Goal: Transaction & Acquisition: Purchase product/service

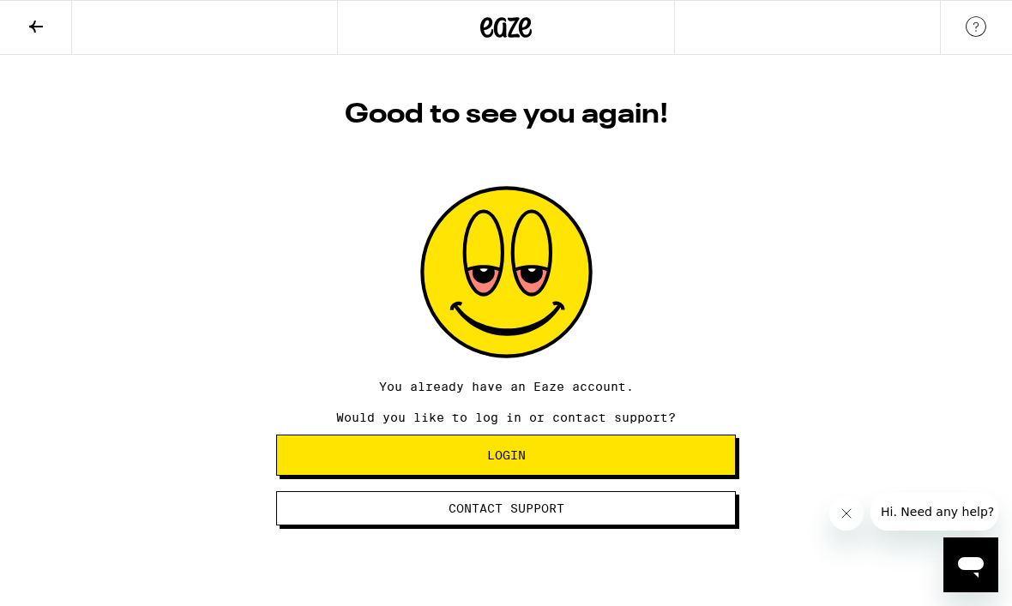
click at [677, 461] on span "Login" at bounding box center [506, 455] width 430 height 12
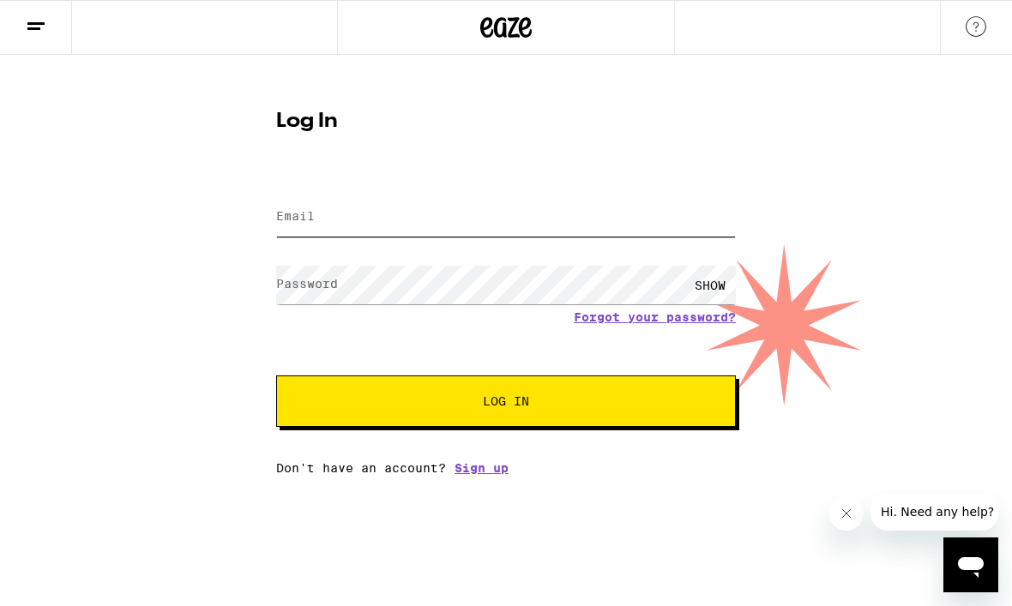
click at [674, 216] on input "Email" at bounding box center [506, 217] width 460 height 39
type input "[EMAIL_ADDRESS][DOMAIN_NAME]"
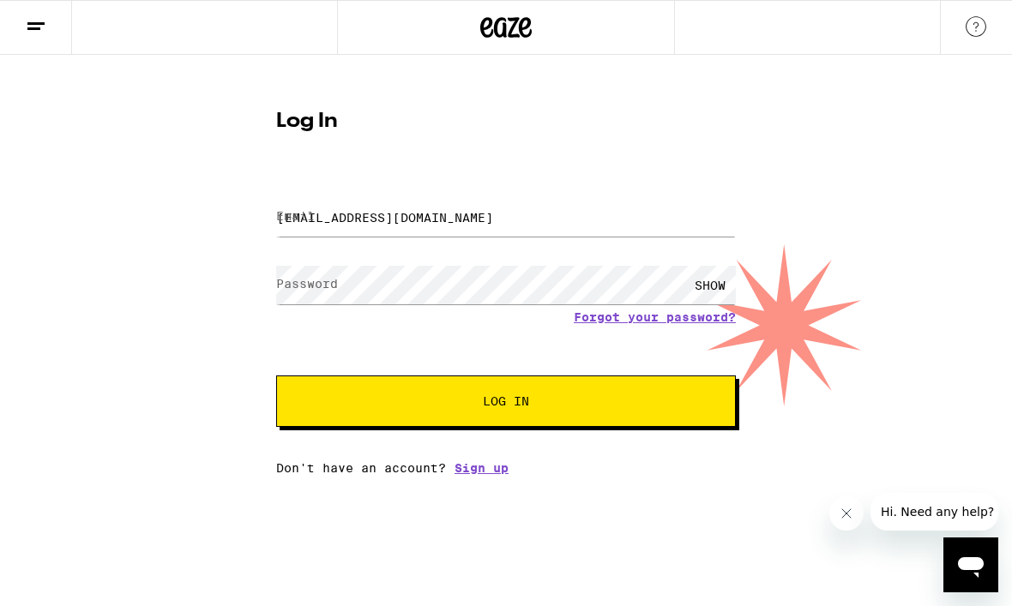
click at [506, 404] on button "Log In" at bounding box center [506, 401] width 460 height 51
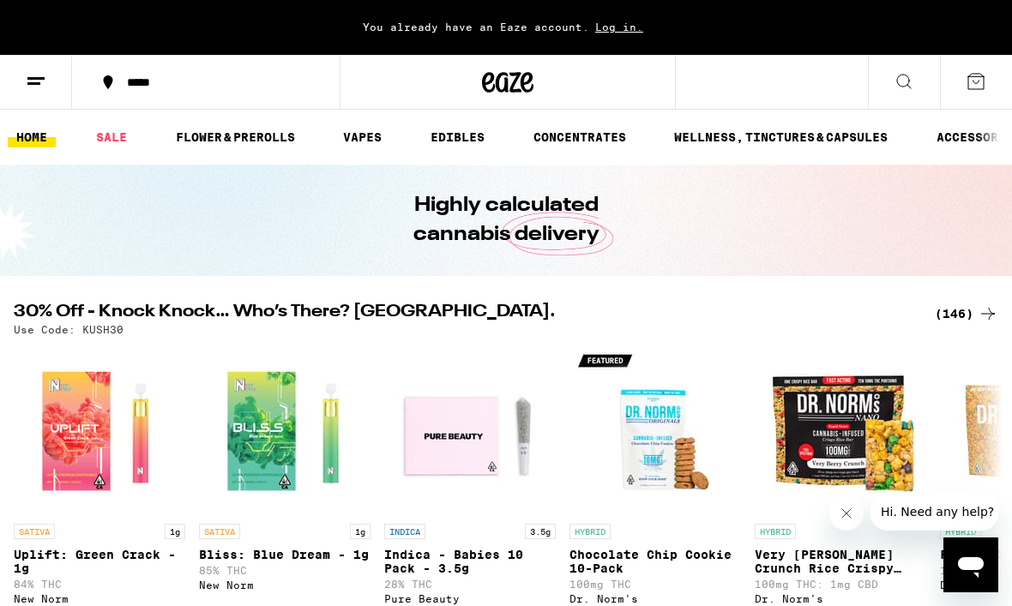
click at [37, 83] on line at bounding box center [33, 83] width 13 height 0
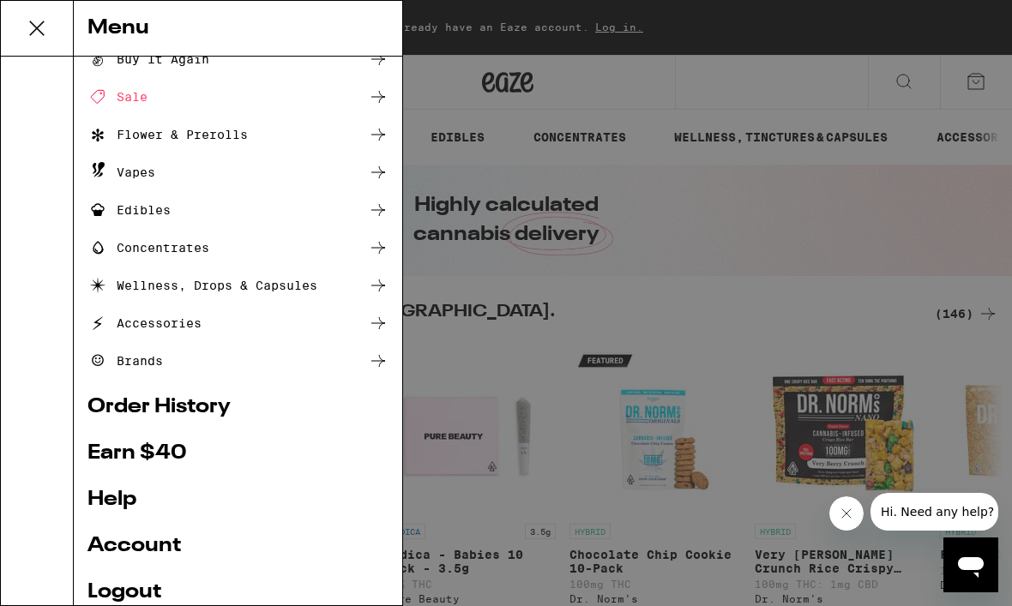
scroll to position [61, 0]
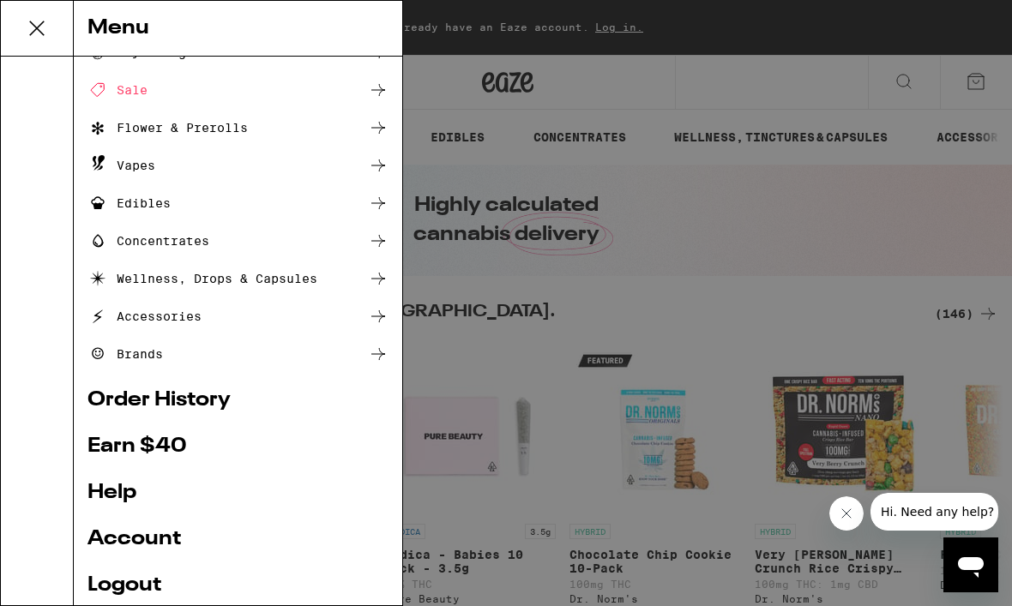
click at [99, 129] on icon at bounding box center [97, 128] width 11 height 13
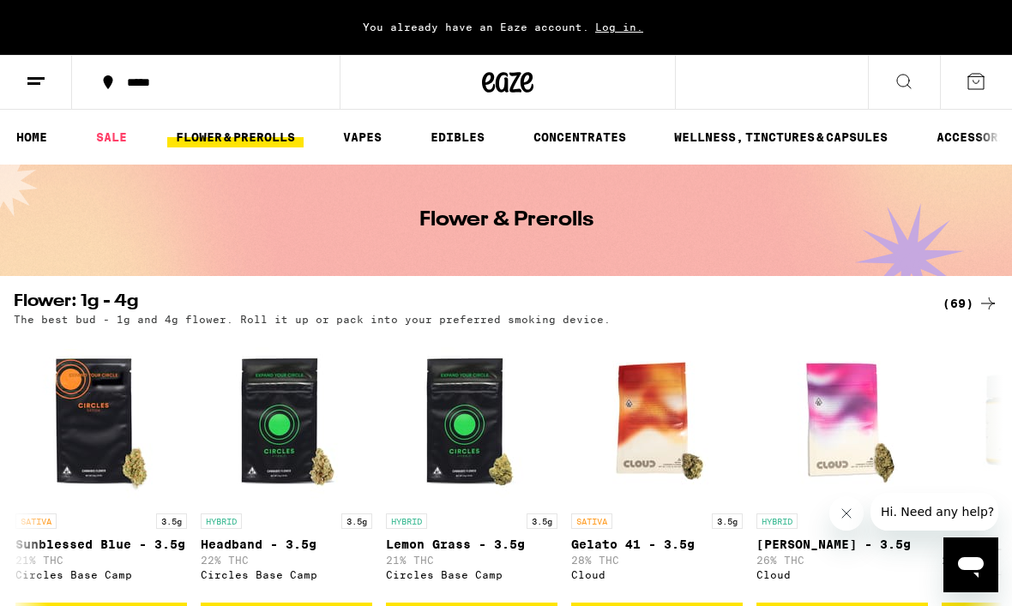
click at [352, 135] on link "VAPES" at bounding box center [362, 137] width 56 height 21
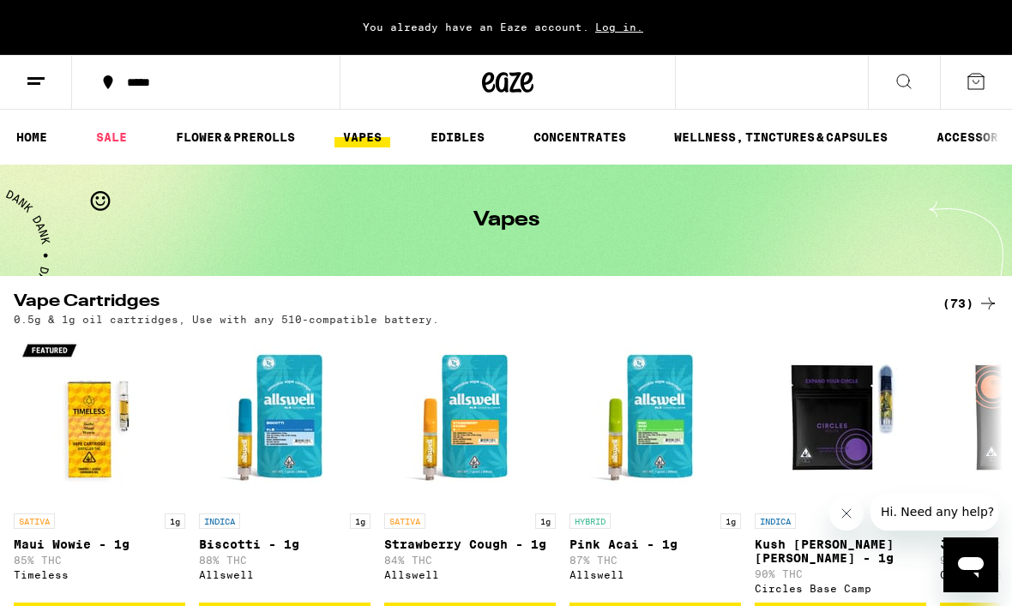
click at [186, 118] on ul "HOME SALE FLOWER & PREROLLS VAPES EDIBLES CONCENTRATES WELLNESS, TINCTURES & CA…" at bounding box center [506, 137] width 1012 height 55
click at [202, 131] on link "FLOWER & PREROLLS" at bounding box center [235, 137] width 136 height 21
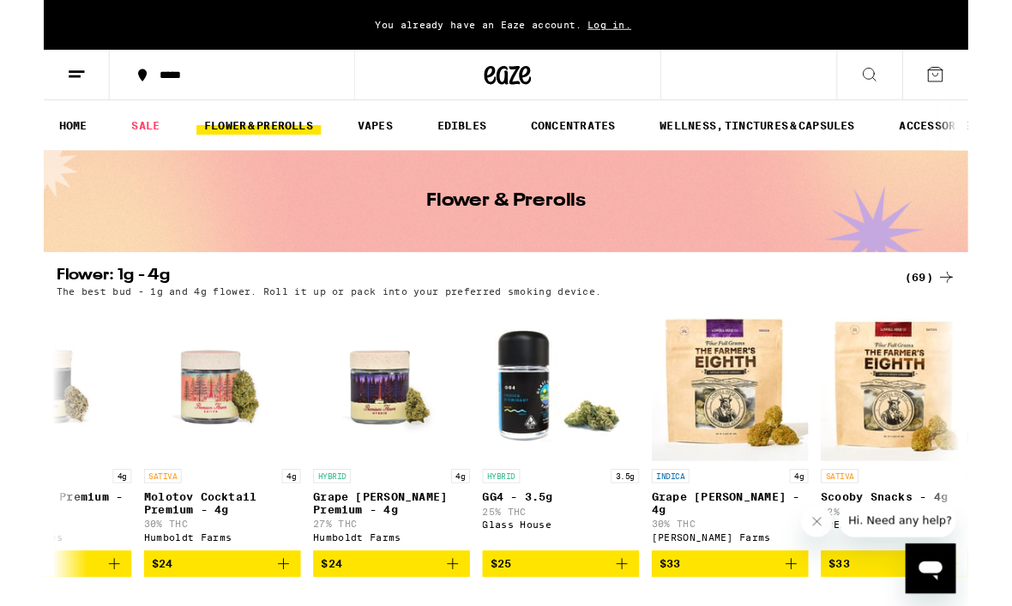
scroll to position [0, 2500]
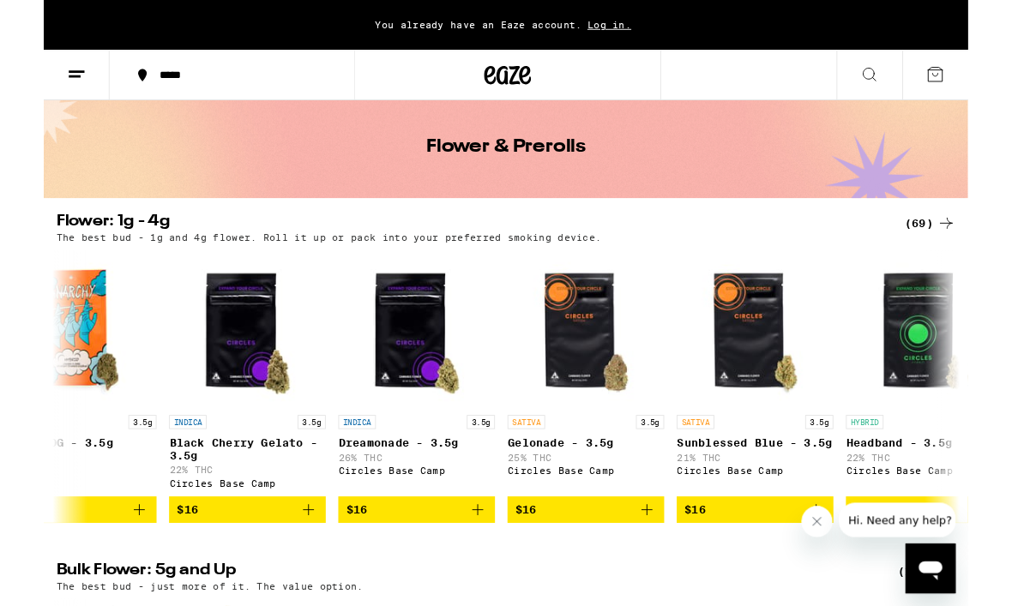
scroll to position [0, 440]
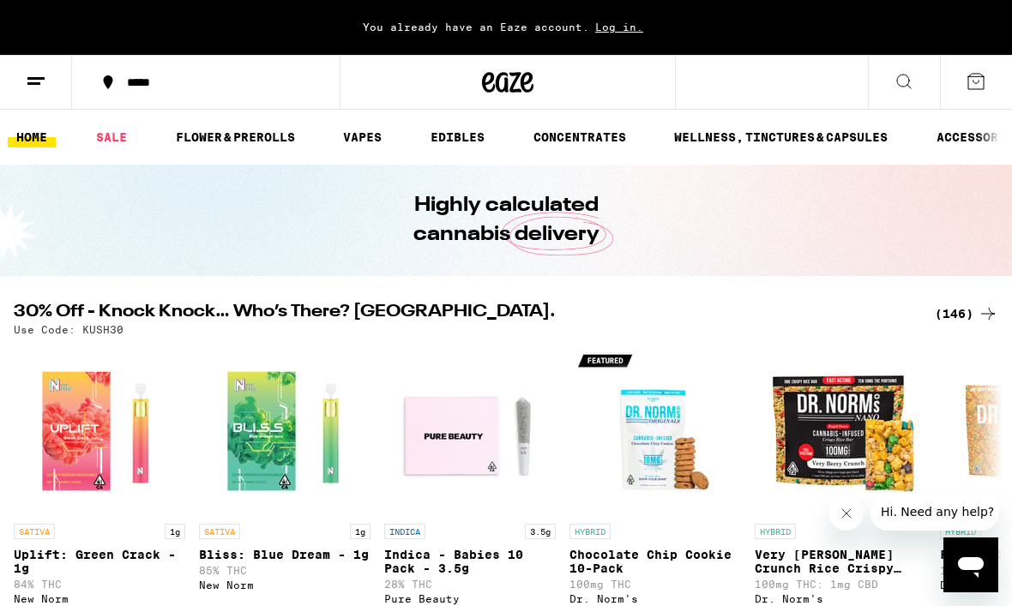
click at [210, 144] on link "FLOWER & PREROLLS" at bounding box center [235, 137] width 136 height 21
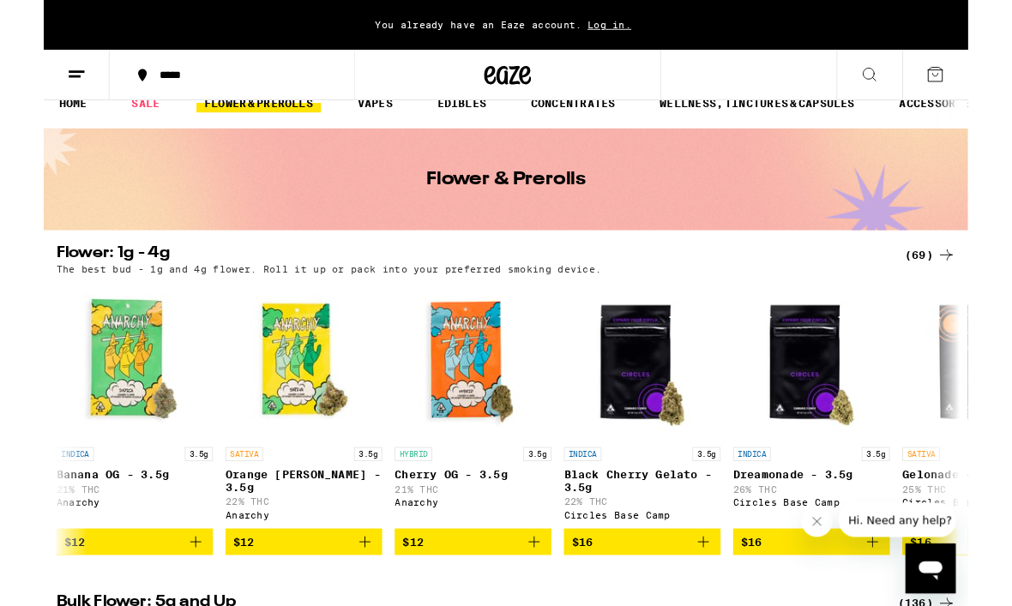
scroll to position [0, 76]
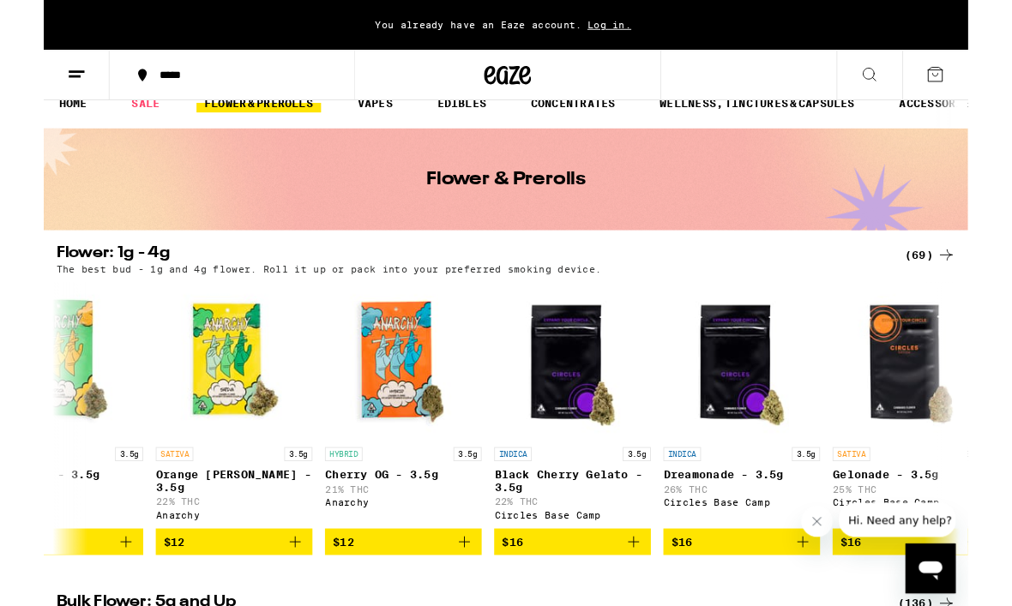
click at [829, 603] on icon "Add to bag" at bounding box center [831, 593] width 21 height 21
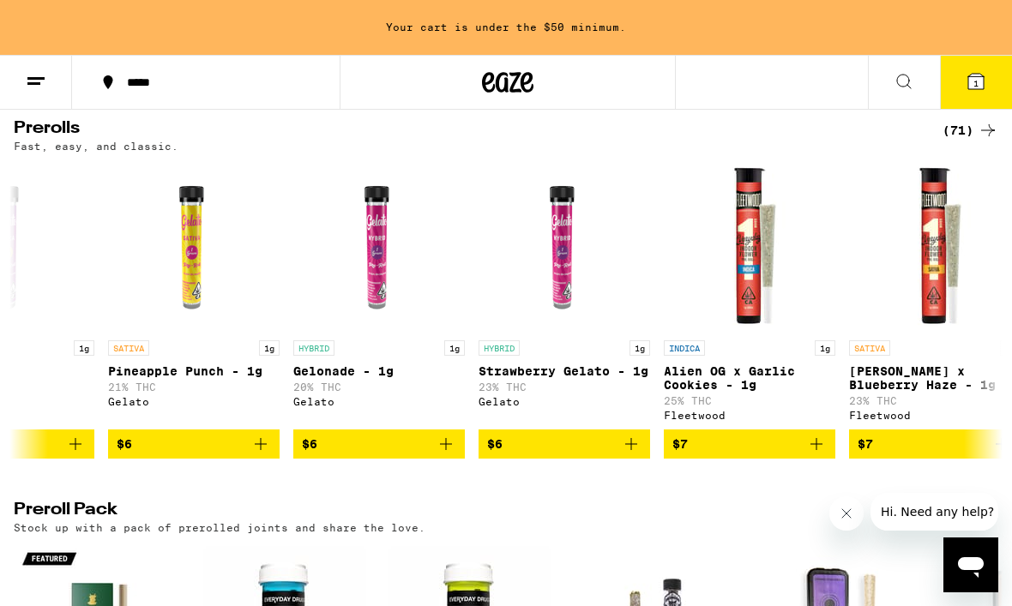
scroll to position [0, 274]
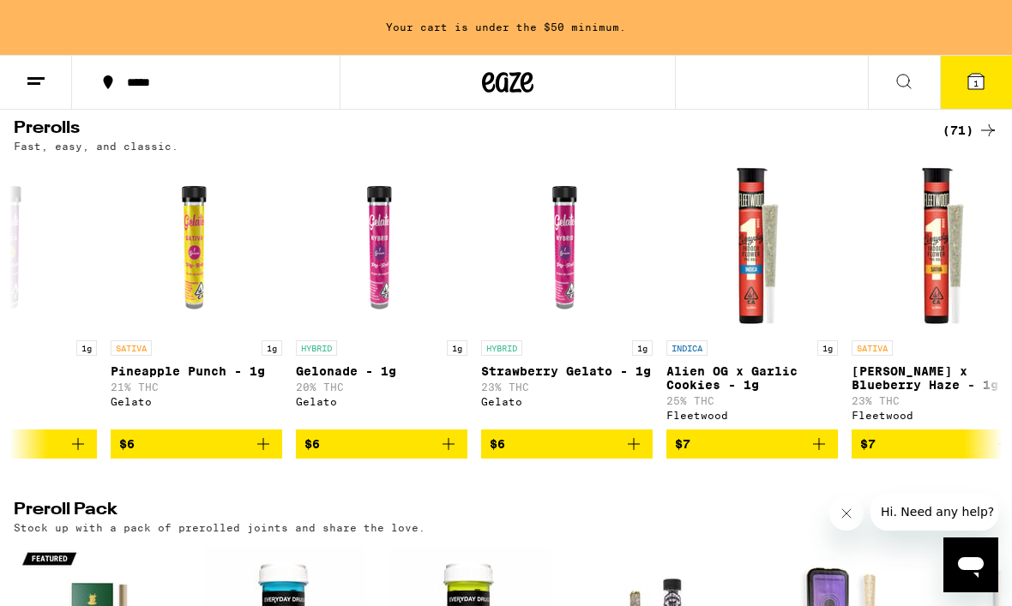
click at [635, 450] on icon "Add to bag" at bounding box center [634, 444] width 12 height 12
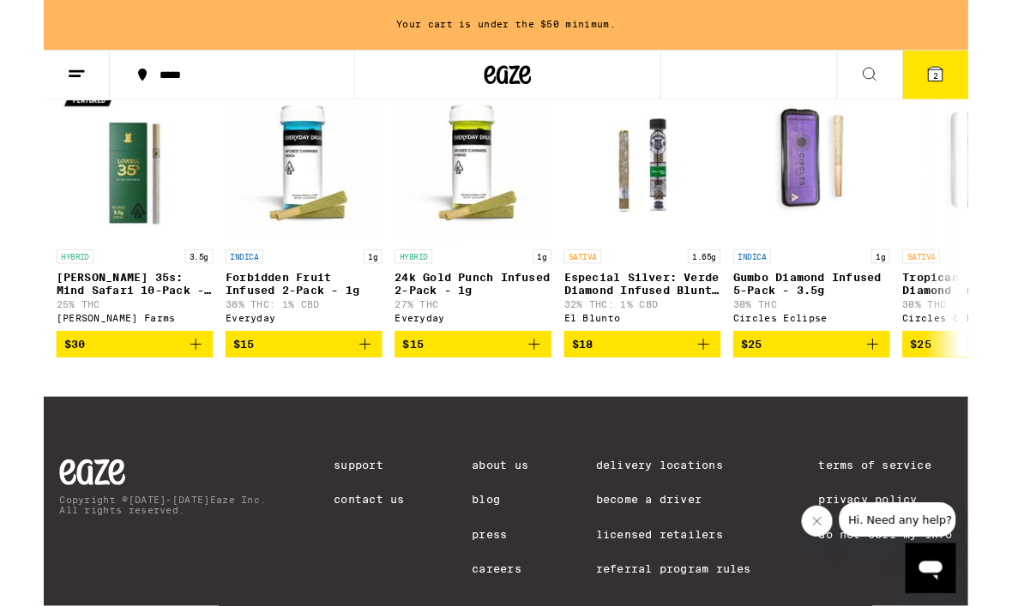
scroll to position [1410, 0]
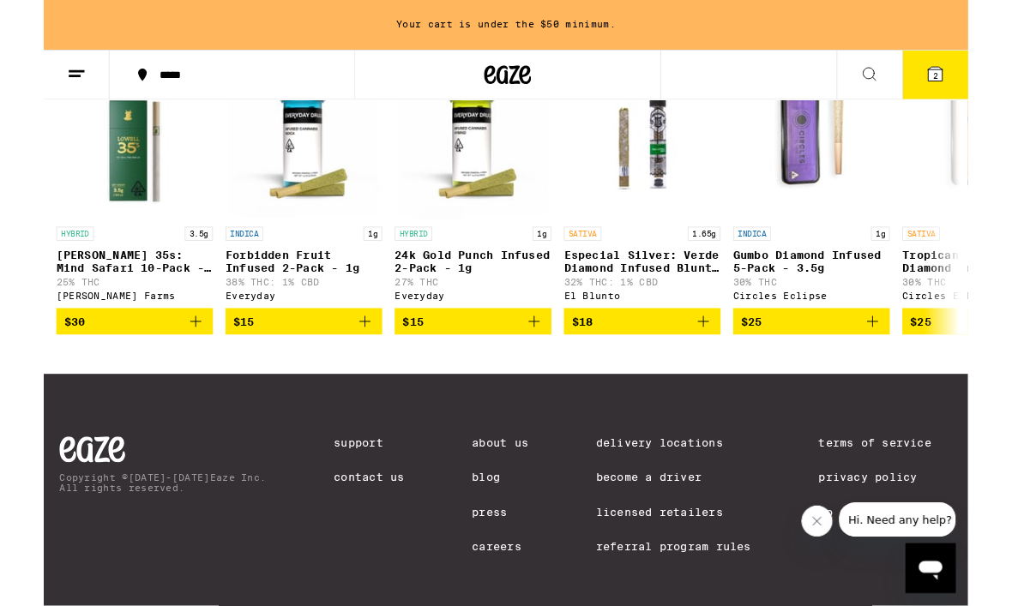
click at [725, 492] on link "Delivery Locations" at bounding box center [690, 486] width 170 height 14
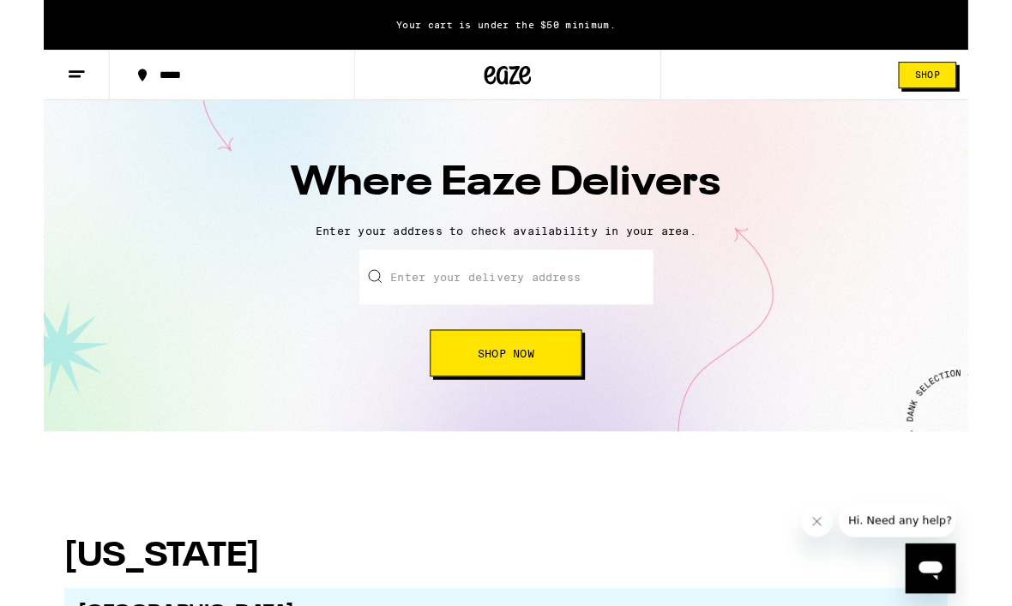
click at [633, 280] on input "text" at bounding box center [507, 304] width 322 height 60
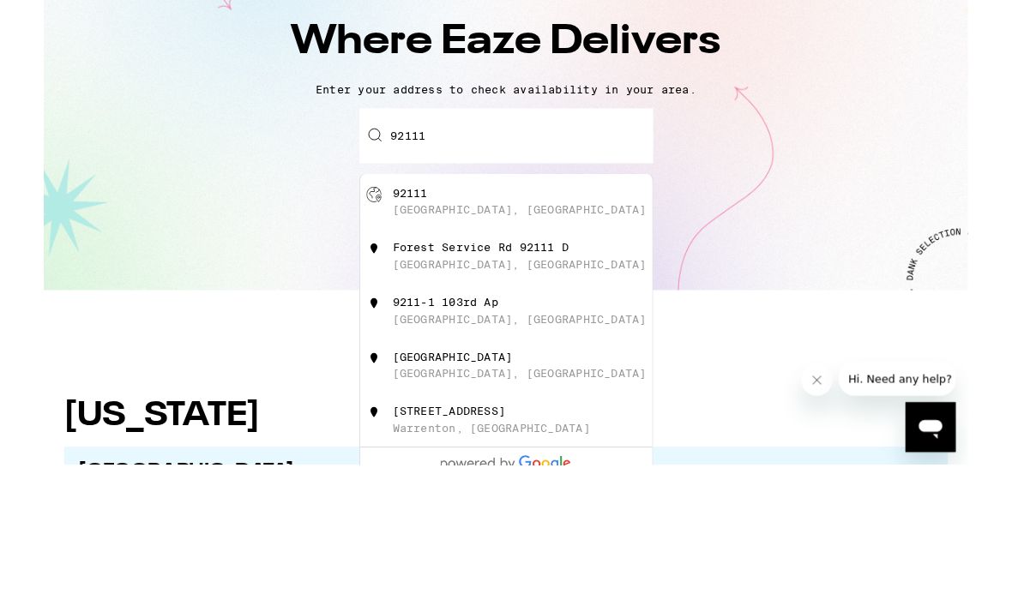
type input "[GEOGRAPHIC_DATA]"
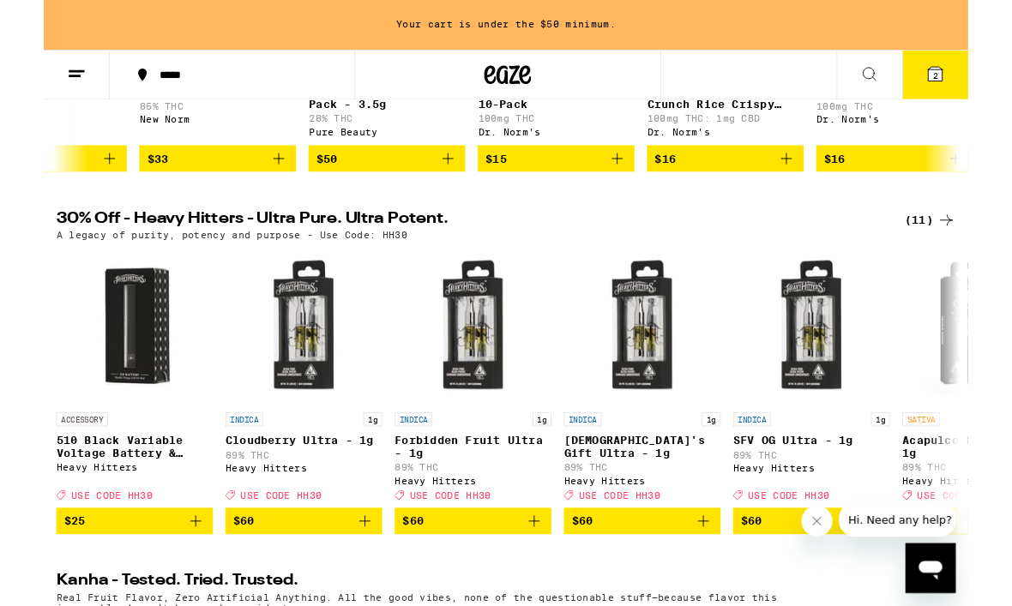
scroll to position [457, 0]
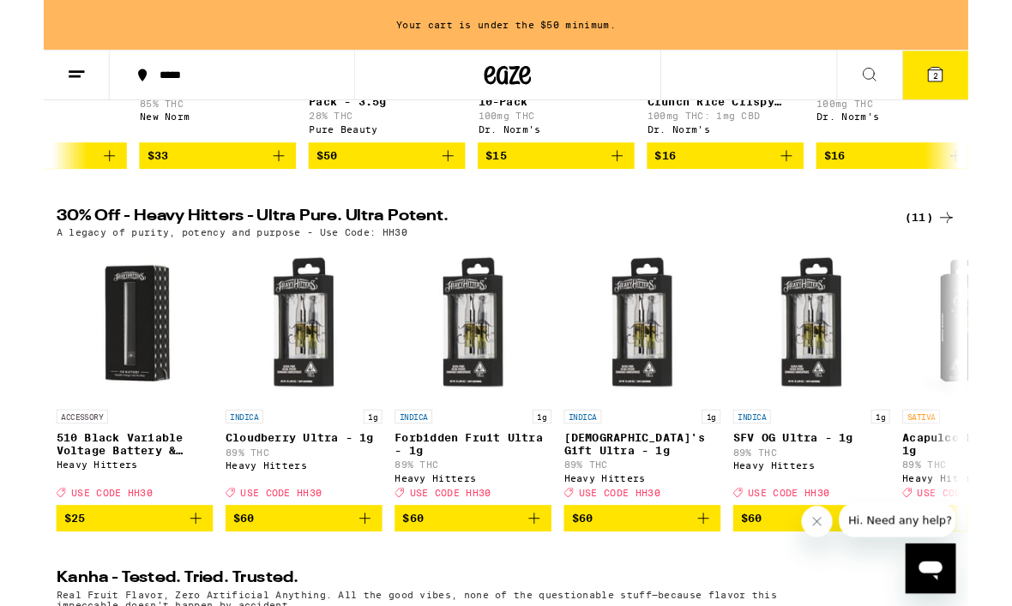
click at [990, 75] on button "2" at bounding box center [976, 82] width 72 height 53
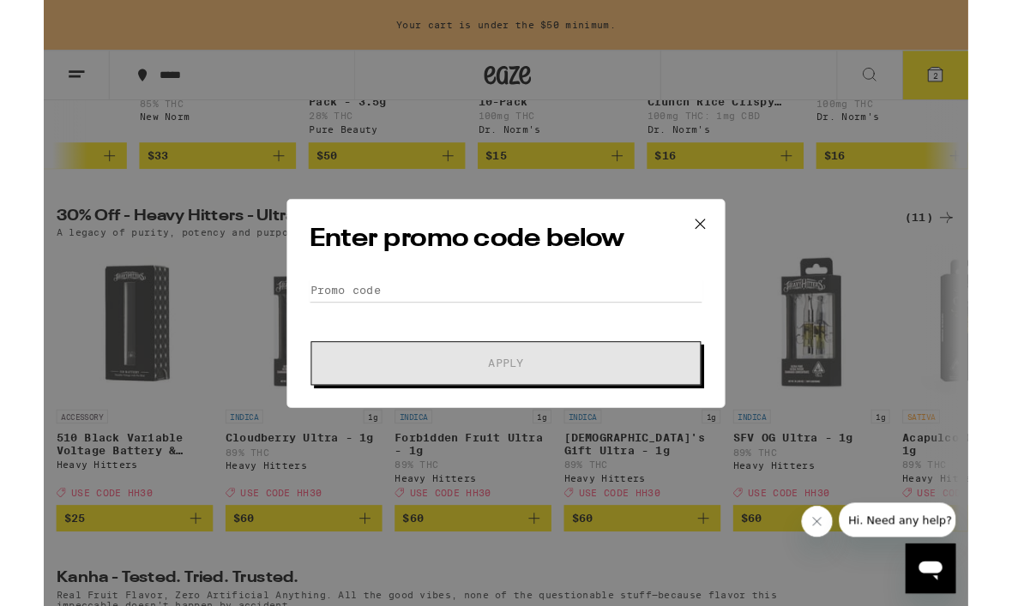
click at [724, 235] on icon at bounding box center [719, 245] width 26 height 26
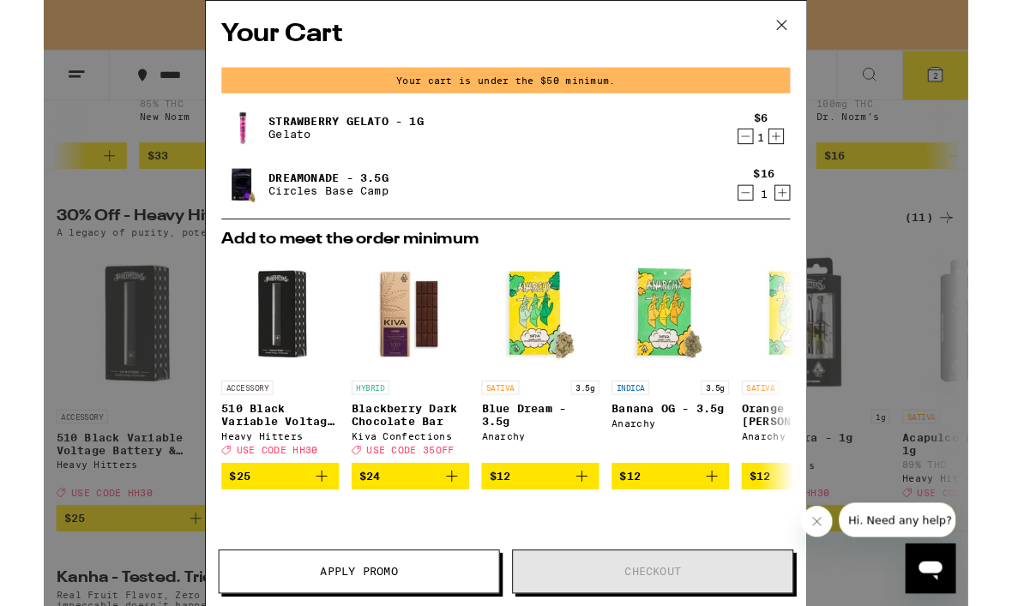
click at [812, 29] on icon at bounding box center [808, 28] width 26 height 26
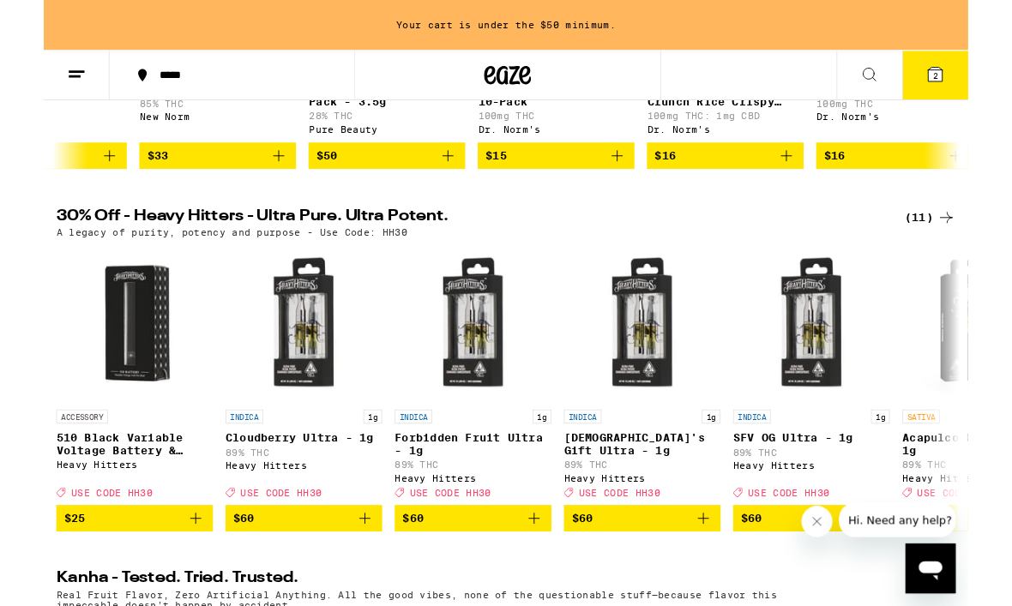
click at [813, 21] on div "Your cart is under the $50 minimum." at bounding box center [506, 27] width 1012 height 55
